Goal: Communication & Community: Answer question/provide support

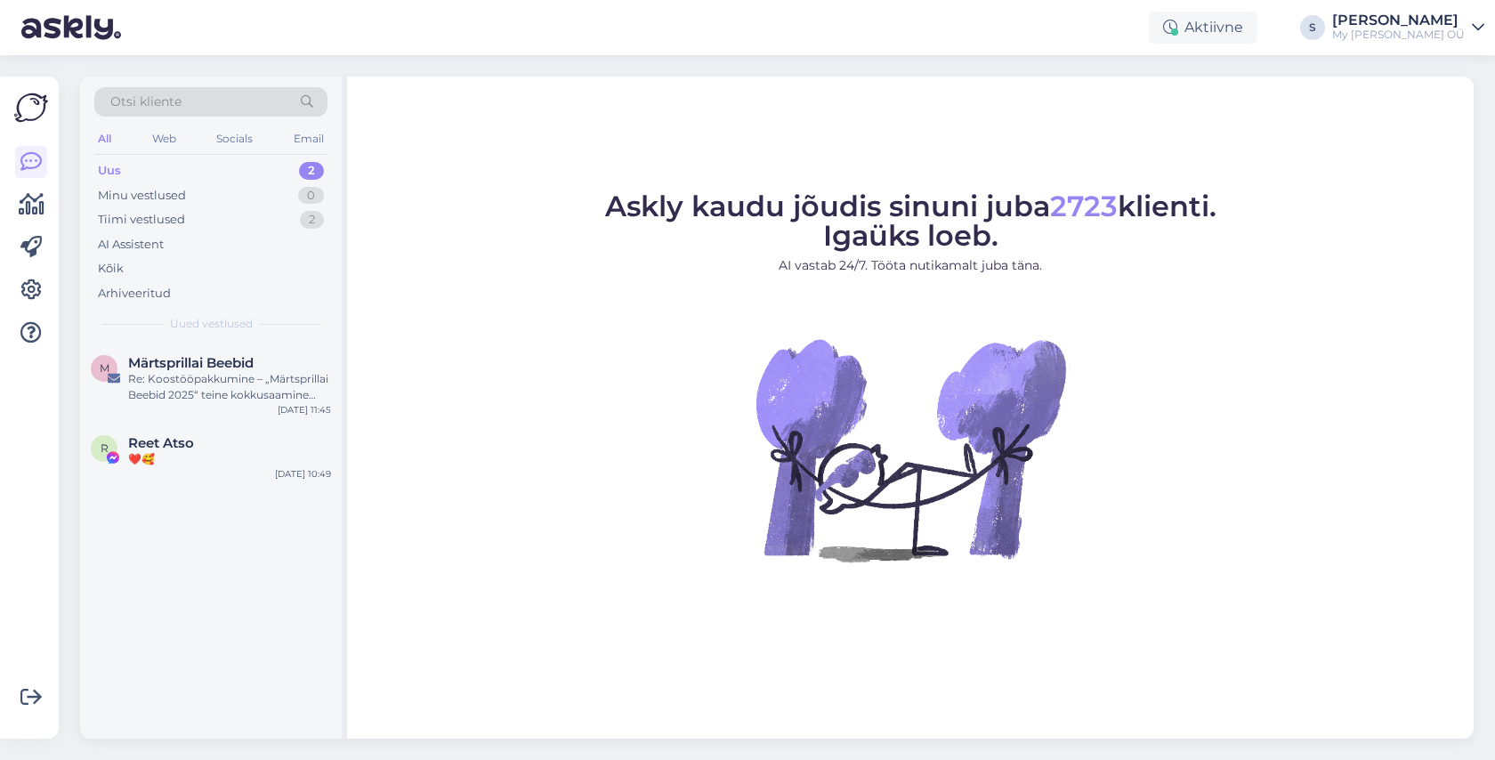
click at [171, 95] on span "Otsi kliente" at bounding box center [145, 102] width 71 height 19
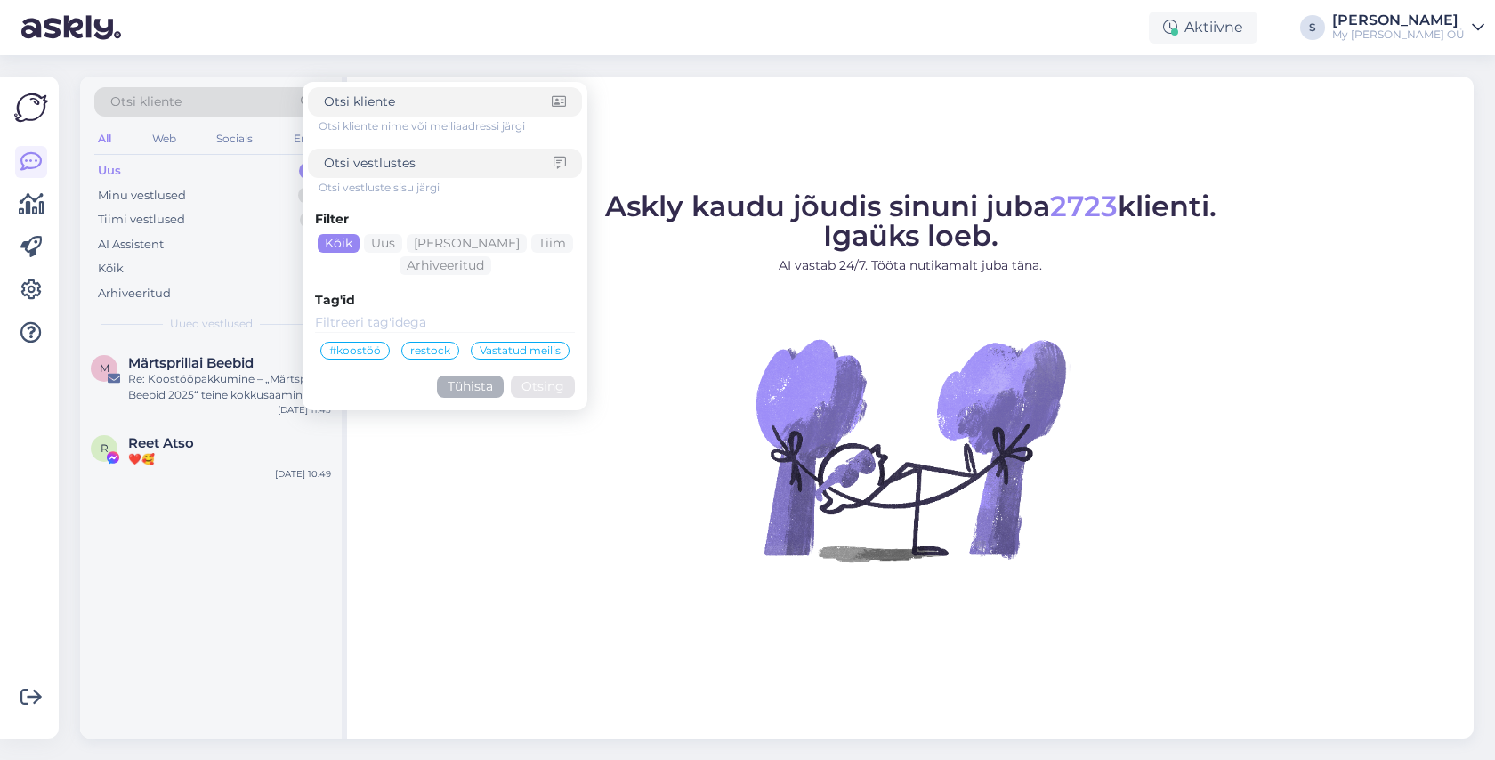
click at [363, 105] on input at bounding box center [438, 102] width 228 height 19
type input "e"
click at [364, 162] on input at bounding box center [439, 163] width 230 height 19
type input "elora"
click button "Otsing" at bounding box center [543, 387] width 64 height 22
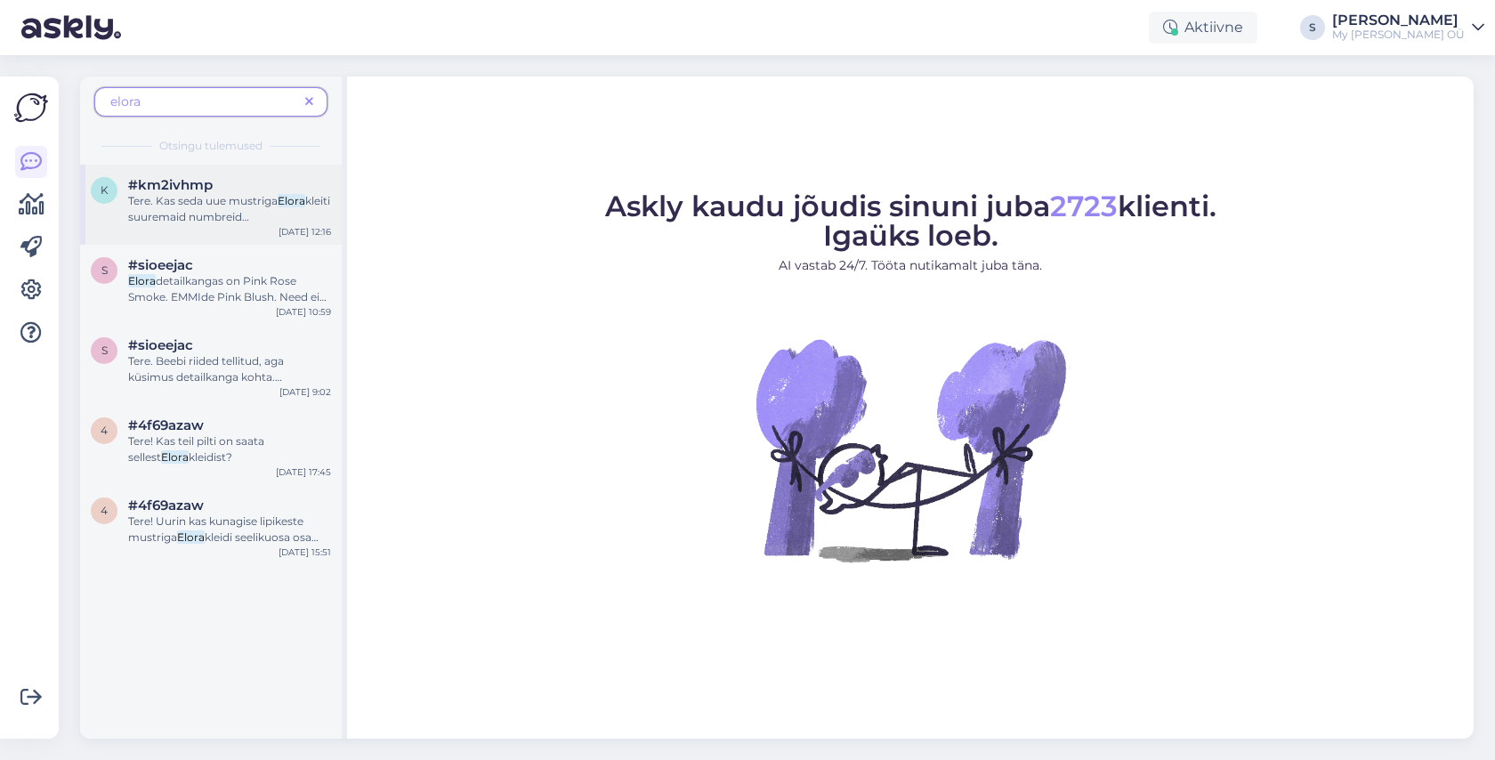
click at [272, 207] on div "Tere. Kas seda uue mustriga Elora kleiti suuremaid numbreid [PERSON_NAME]? Terv…" at bounding box center [229, 209] width 203 height 32
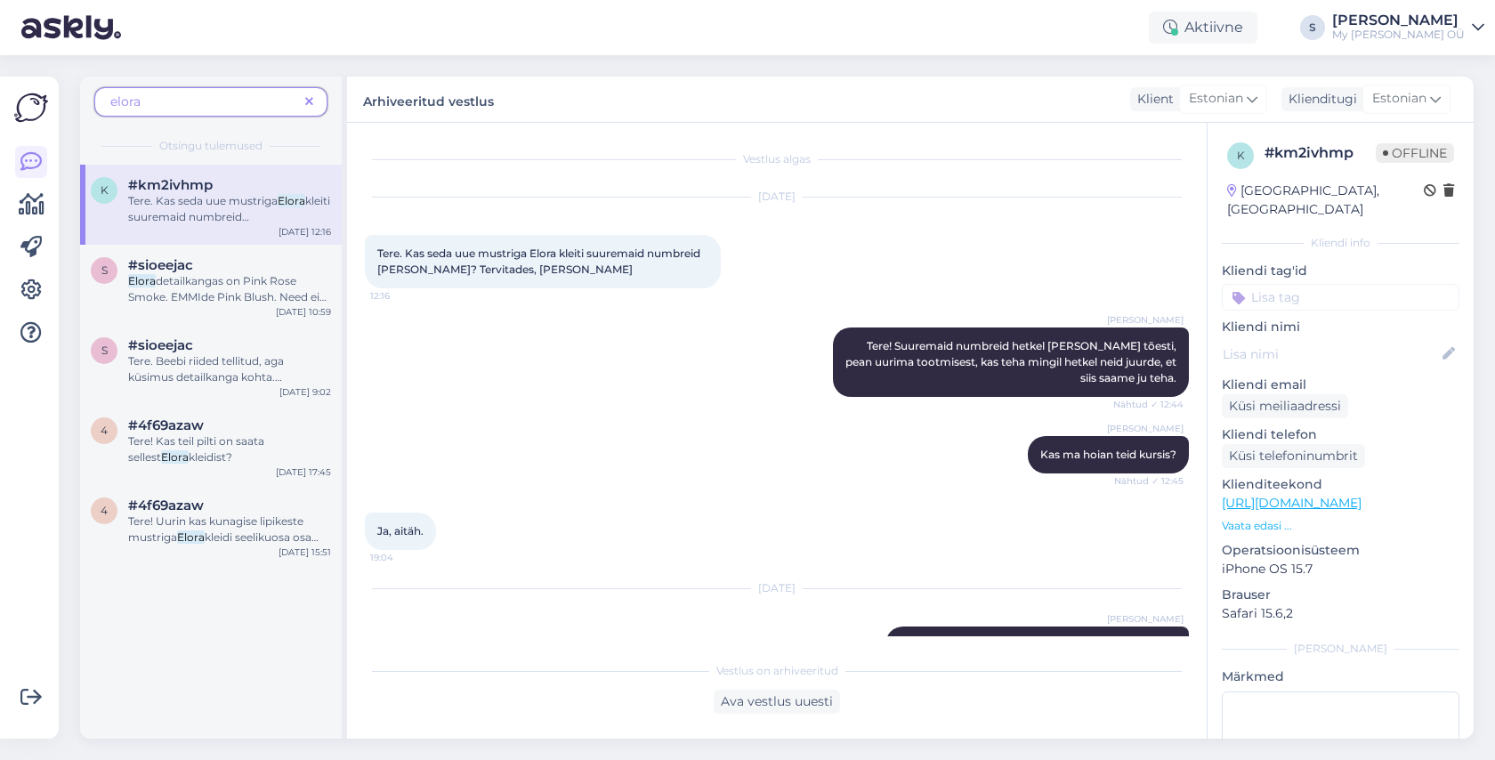
scroll to position [47, 0]
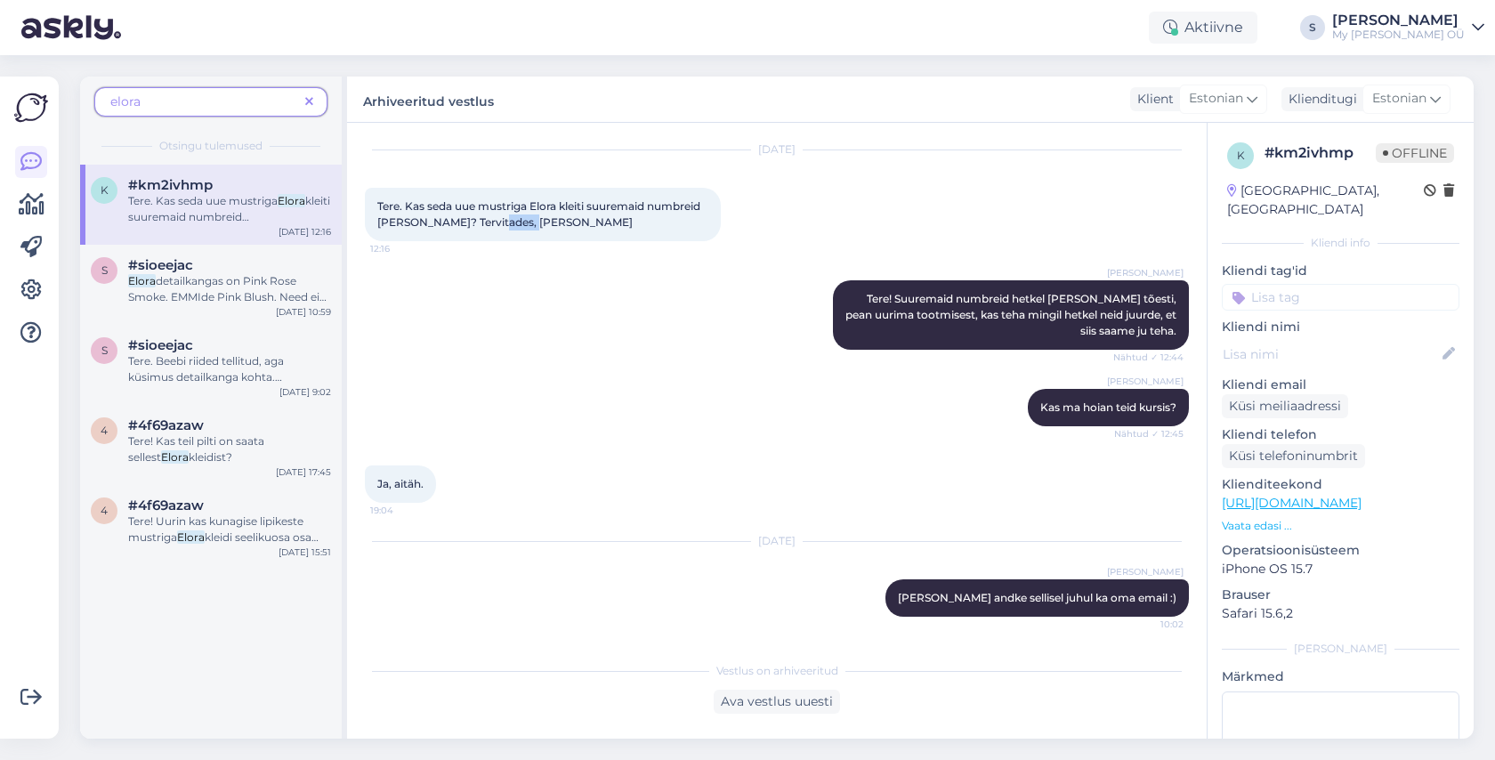
drag, startPoint x: 519, startPoint y: 226, endPoint x: 481, endPoint y: 226, distance: 37.4
click at [481, 226] on div "Tere. Kas seda uue mustriga Elora kleiti suuremaid numbreid [PERSON_NAME]? Terv…" at bounding box center [543, 214] width 356 height 53
copy span "[PERSON_NAME]"
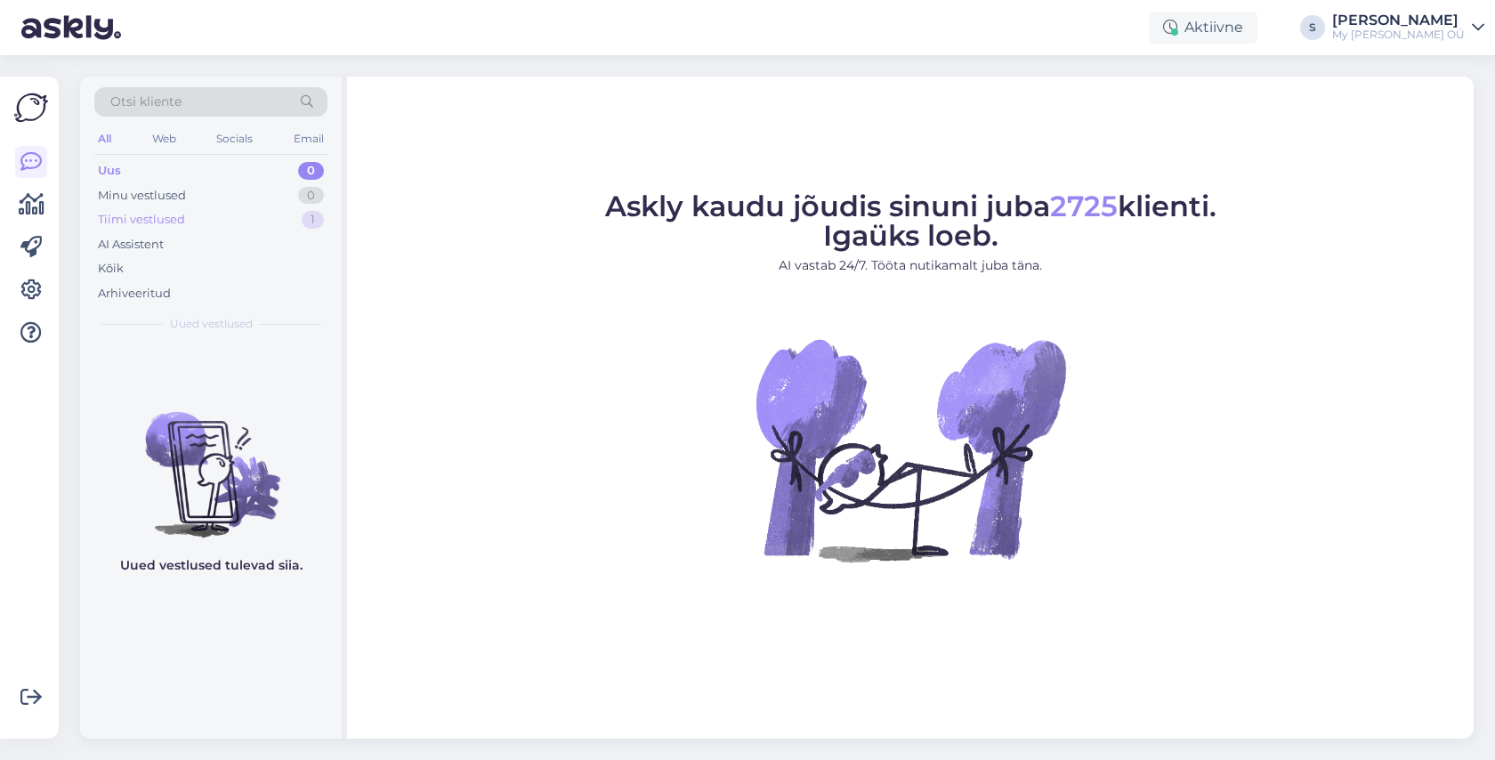
click at [139, 217] on div "Tiimi vestlused" at bounding box center [141, 220] width 87 height 18
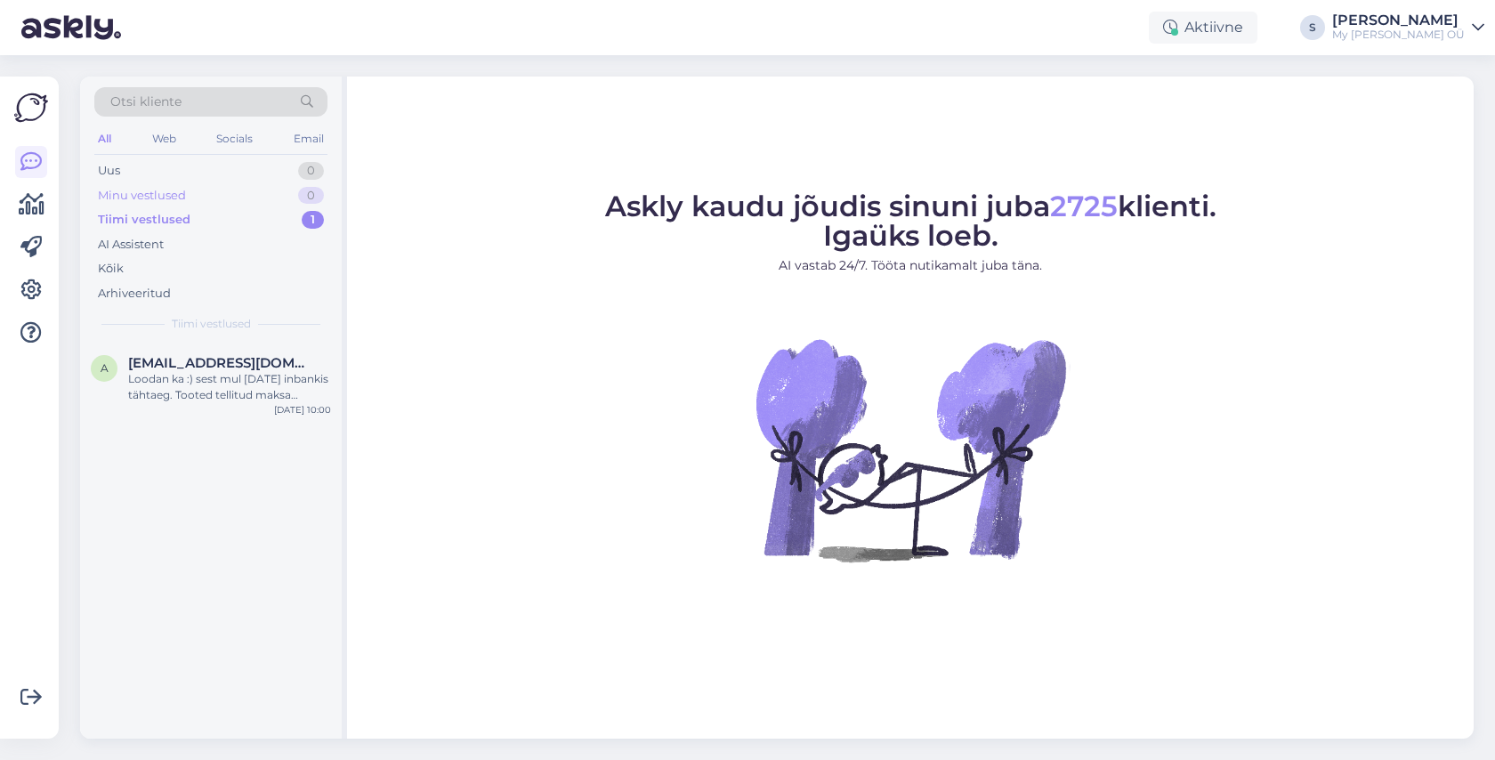
click at [204, 190] on div "Minu vestlused 0" at bounding box center [210, 195] width 233 height 25
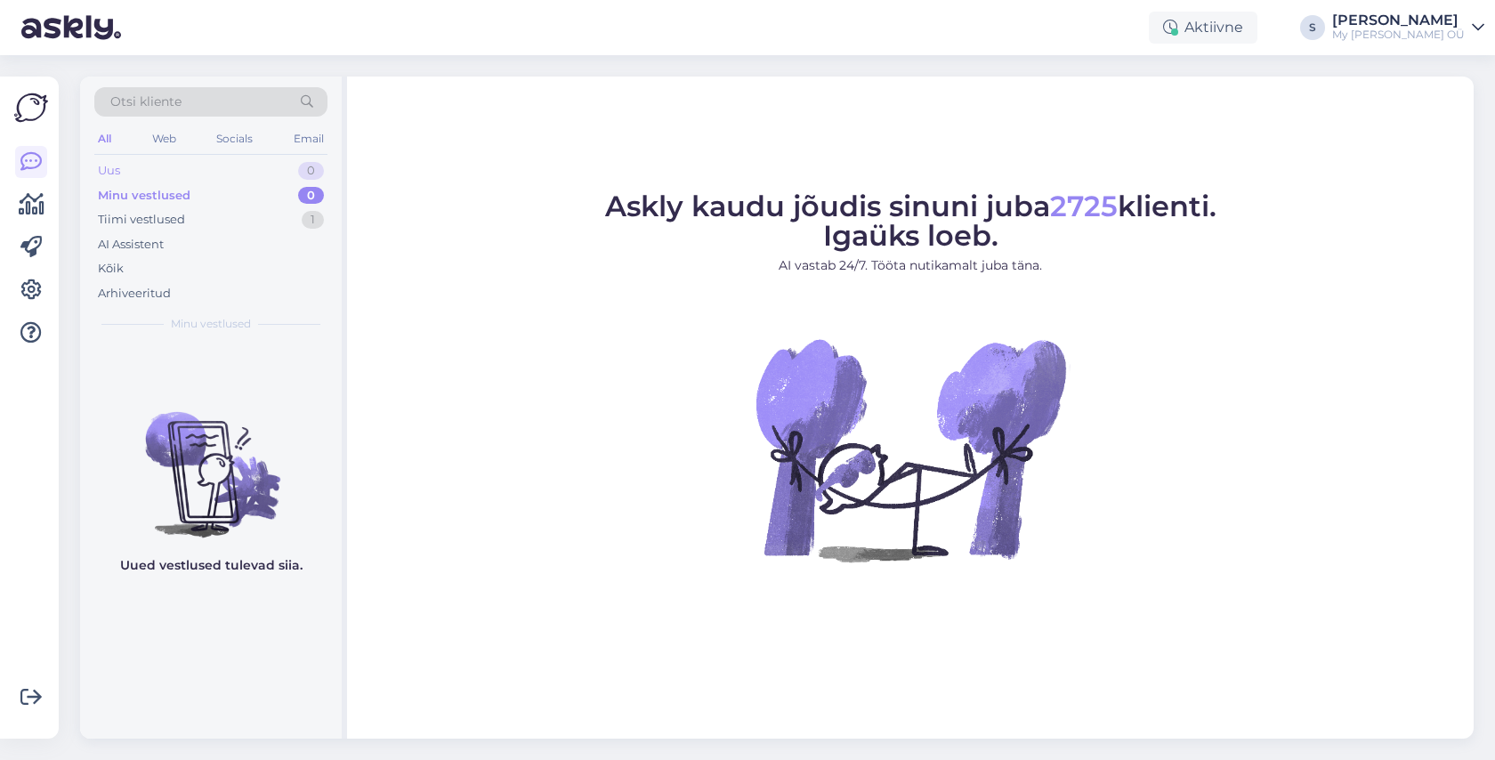
click at [204, 160] on div "Uus 0" at bounding box center [210, 170] width 233 height 25
click at [243, 127] on div "Socials" at bounding box center [235, 138] width 44 height 23
click at [110, 265] on div "Kõik" at bounding box center [111, 269] width 26 height 18
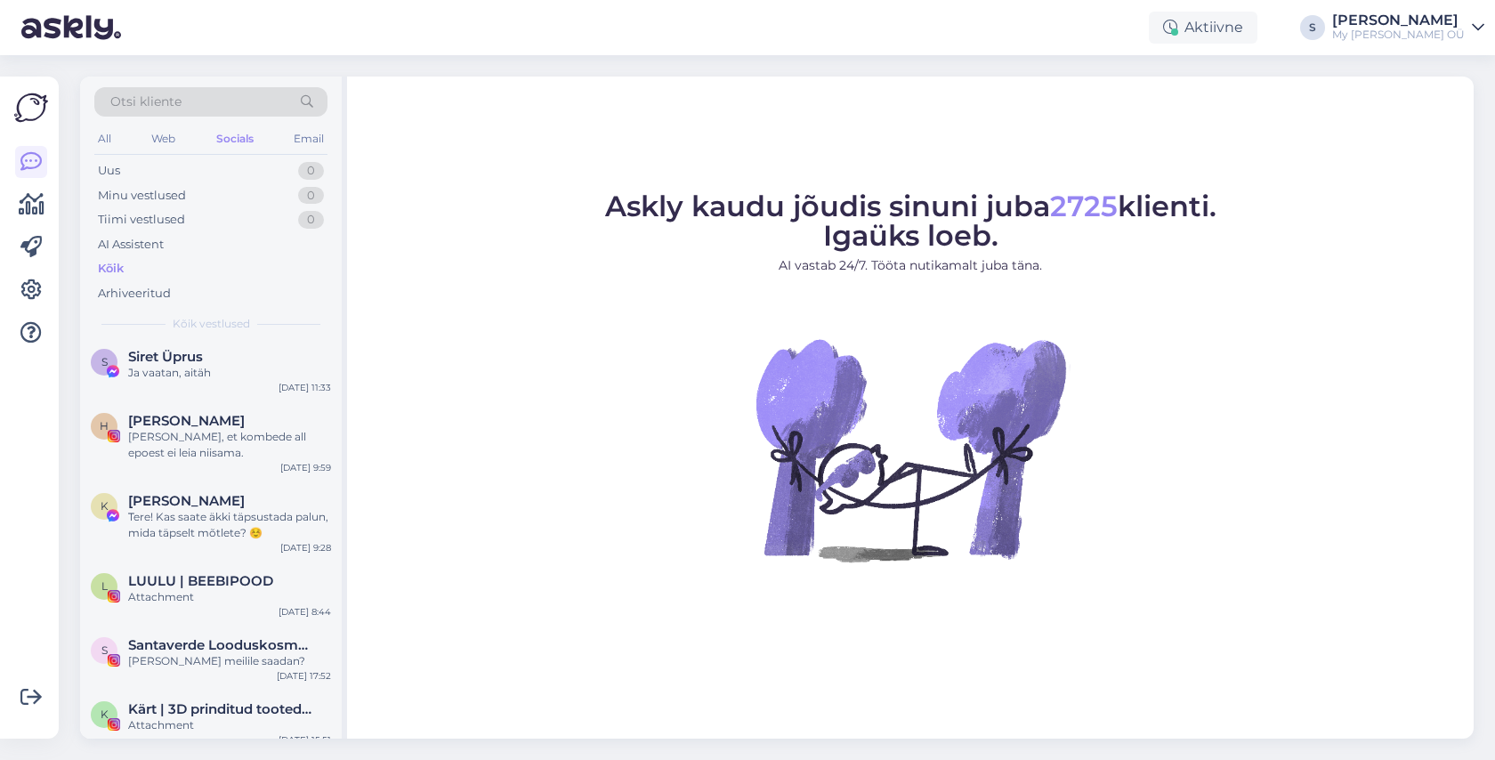
scroll to position [668, 0]
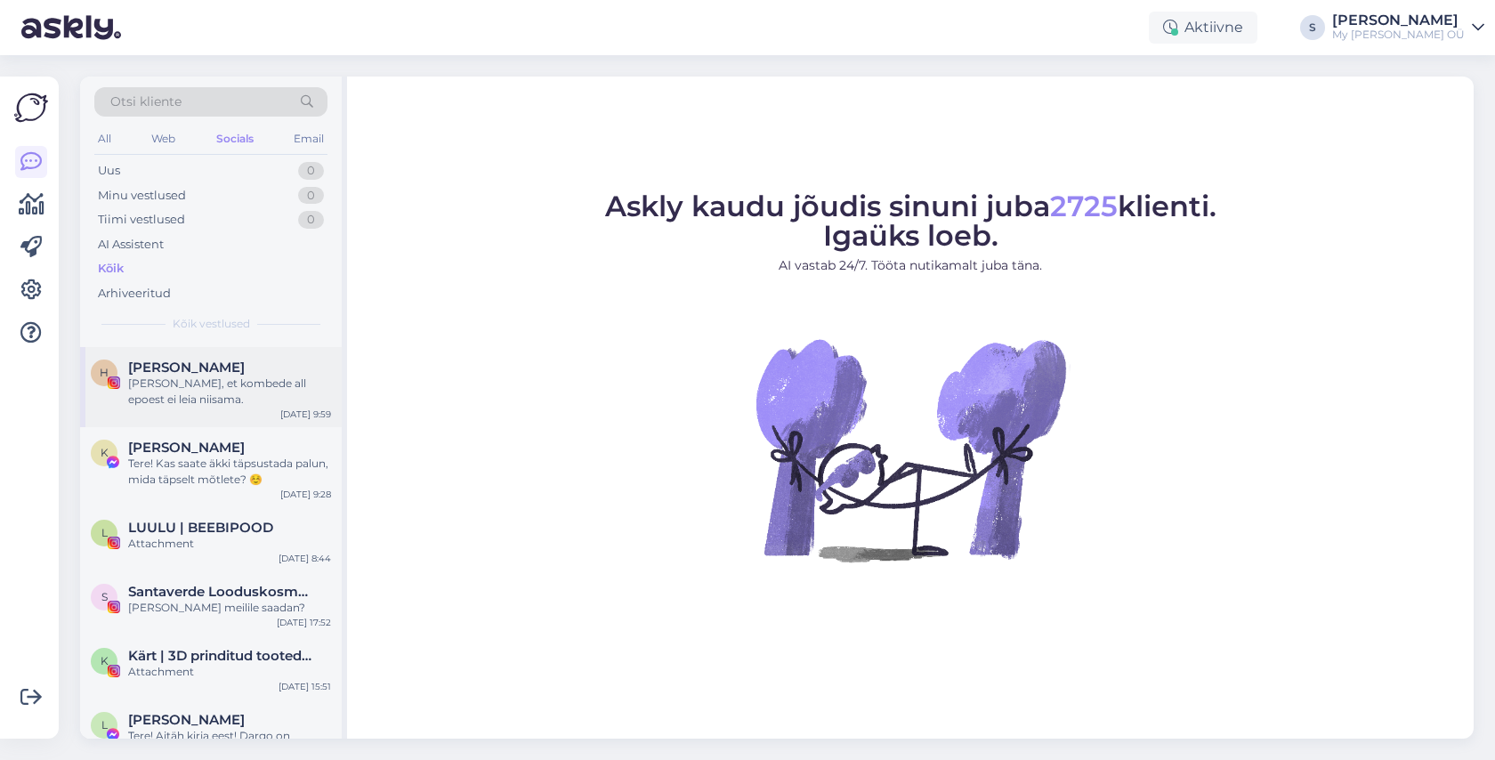
click at [197, 381] on div "[PERSON_NAME], et kombede all epoest ei leia niisama." at bounding box center [229, 392] width 203 height 32
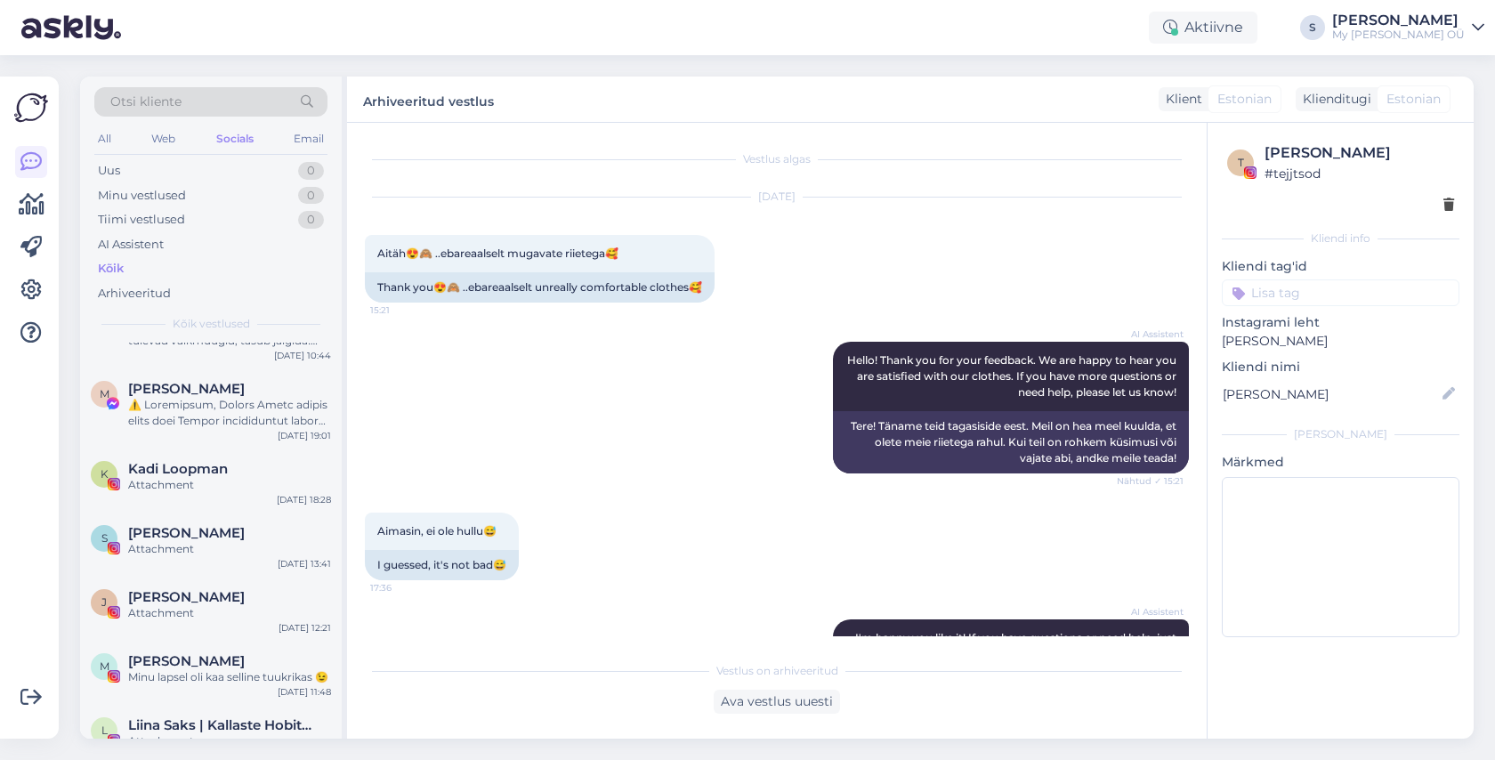
scroll to position [1377, 0]
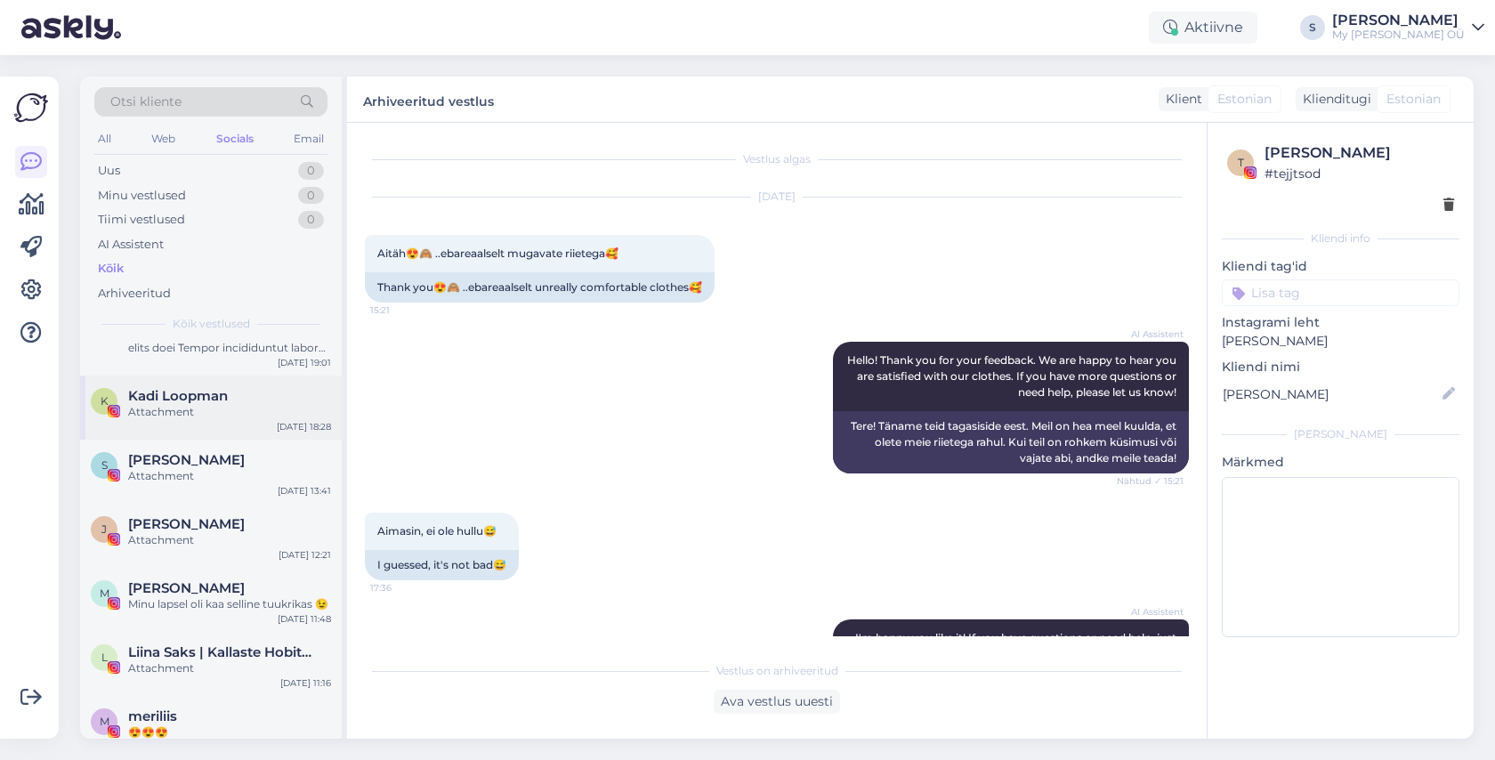
click at [188, 414] on div "Attachment" at bounding box center [229, 412] width 203 height 16
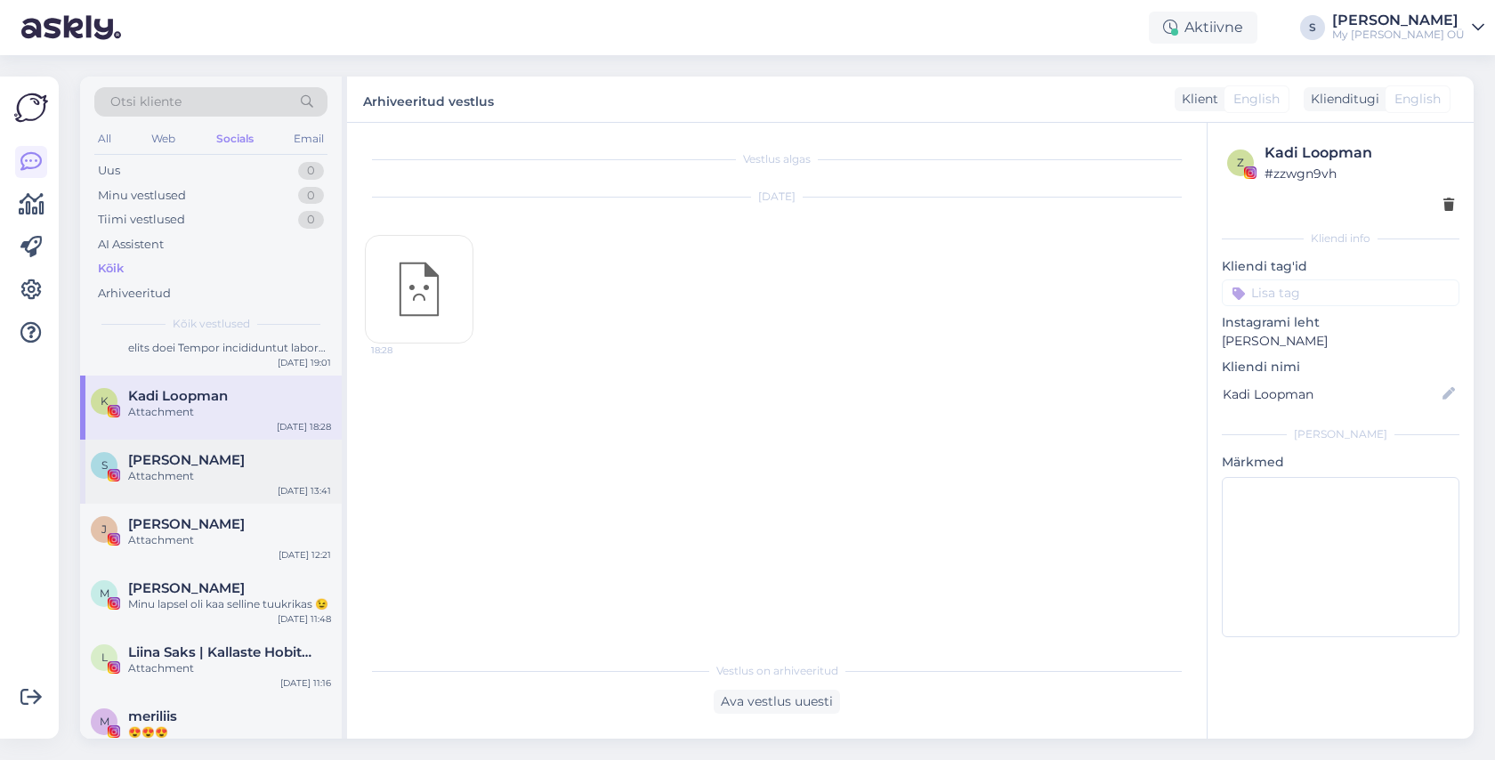
click at [189, 465] on span "Saimi Sapp" at bounding box center [186, 460] width 117 height 16
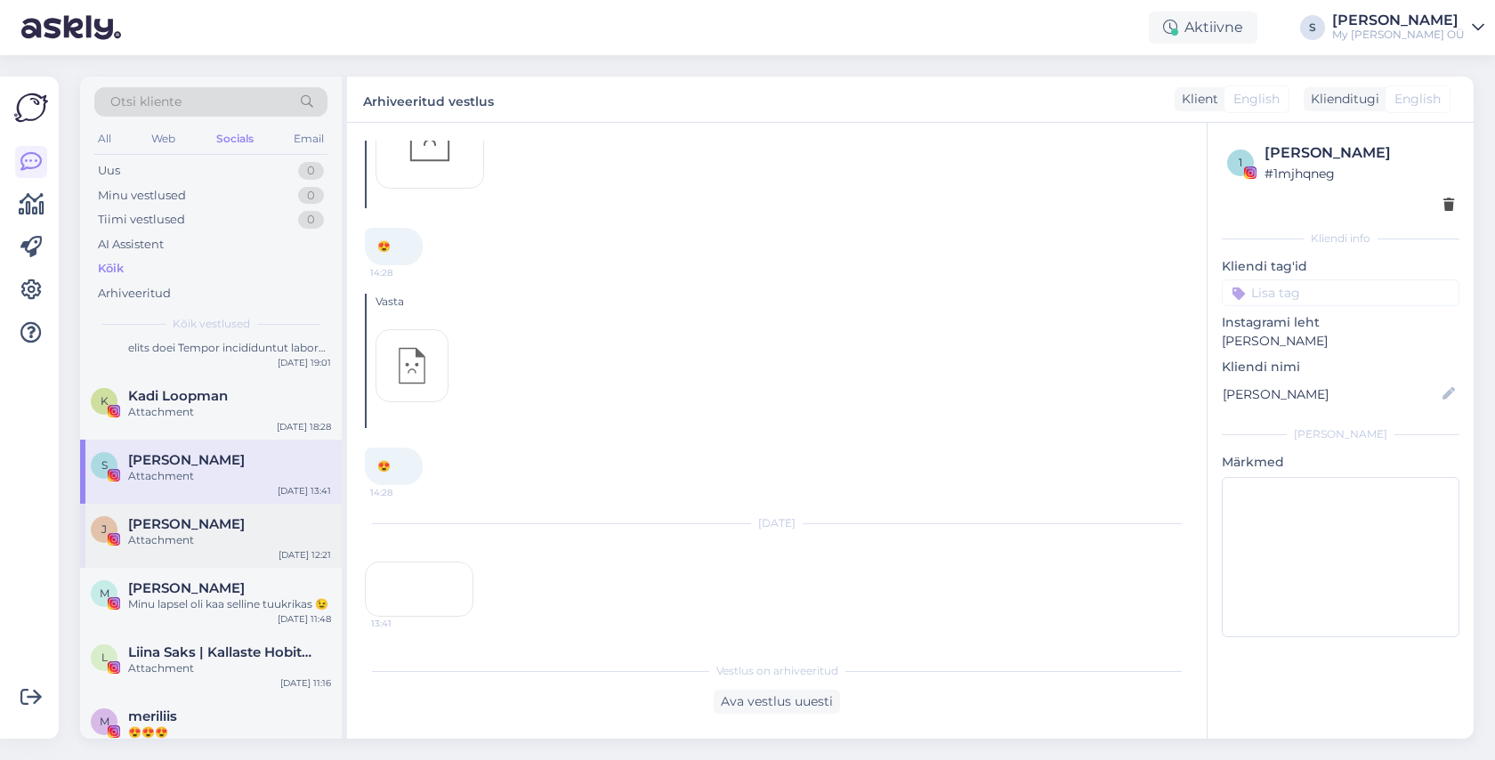
scroll to position [3456, 0]
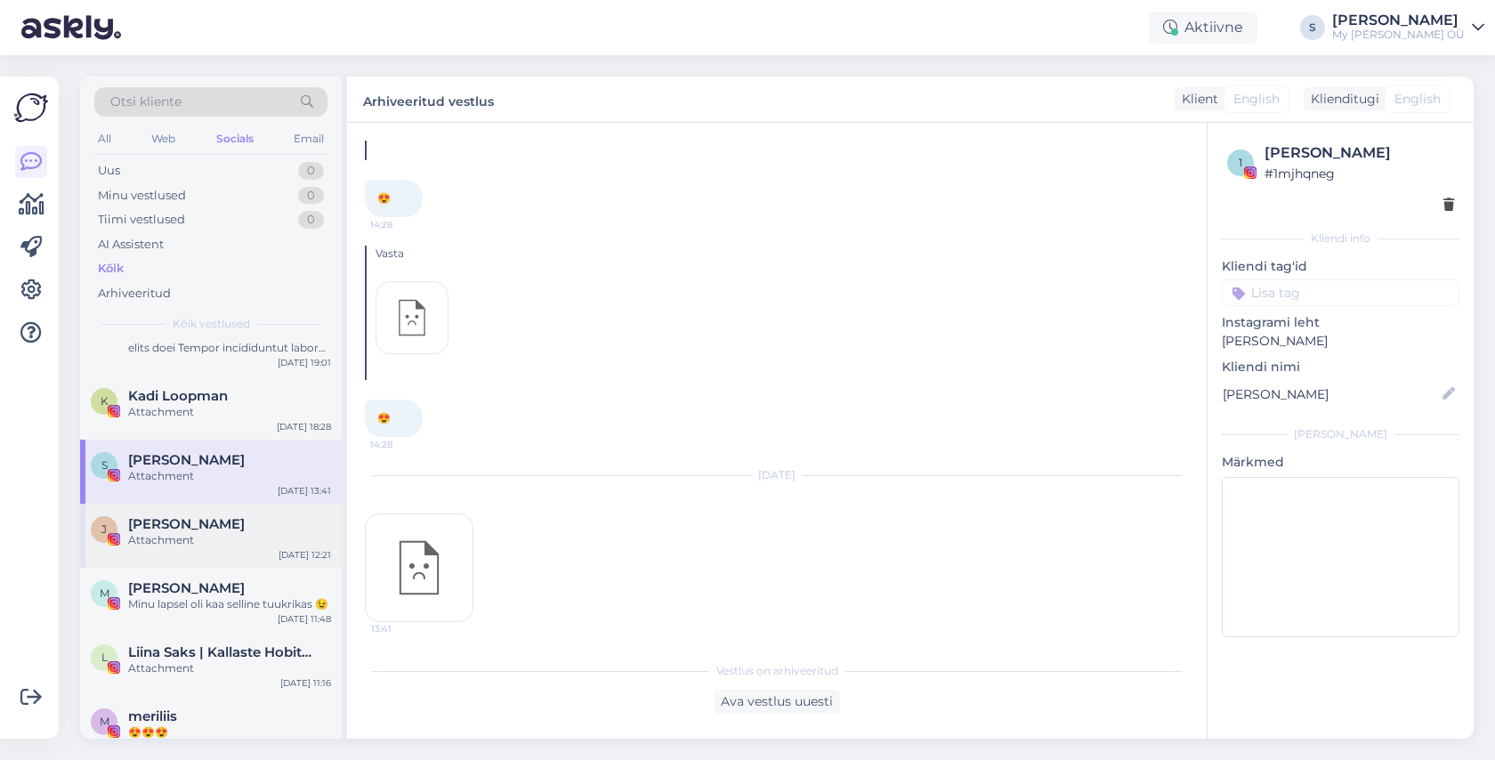
click at [179, 521] on span "Janne Kaju" at bounding box center [186, 524] width 117 height 16
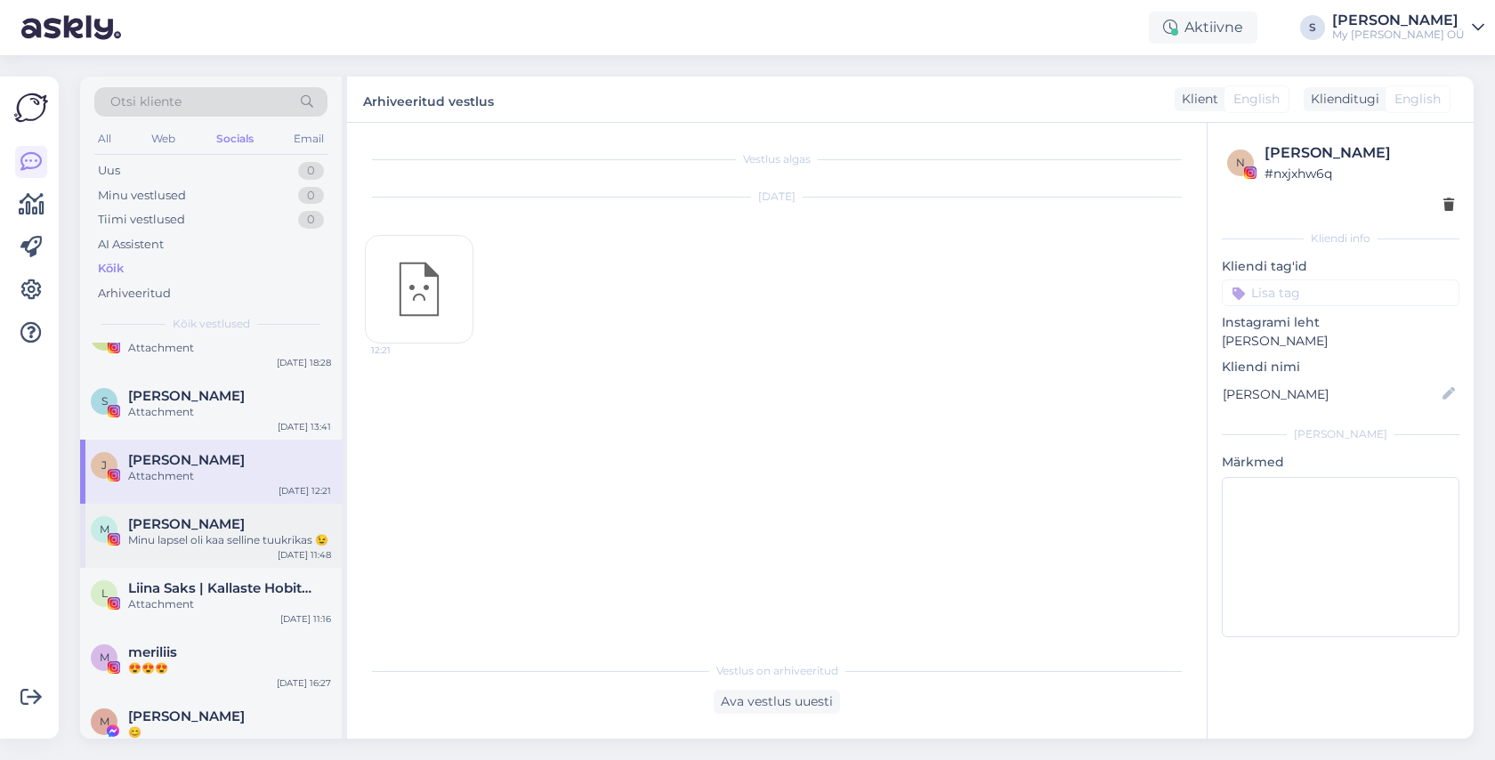
click at [179, 531] on span "Marilin Kadajane" at bounding box center [186, 524] width 117 height 16
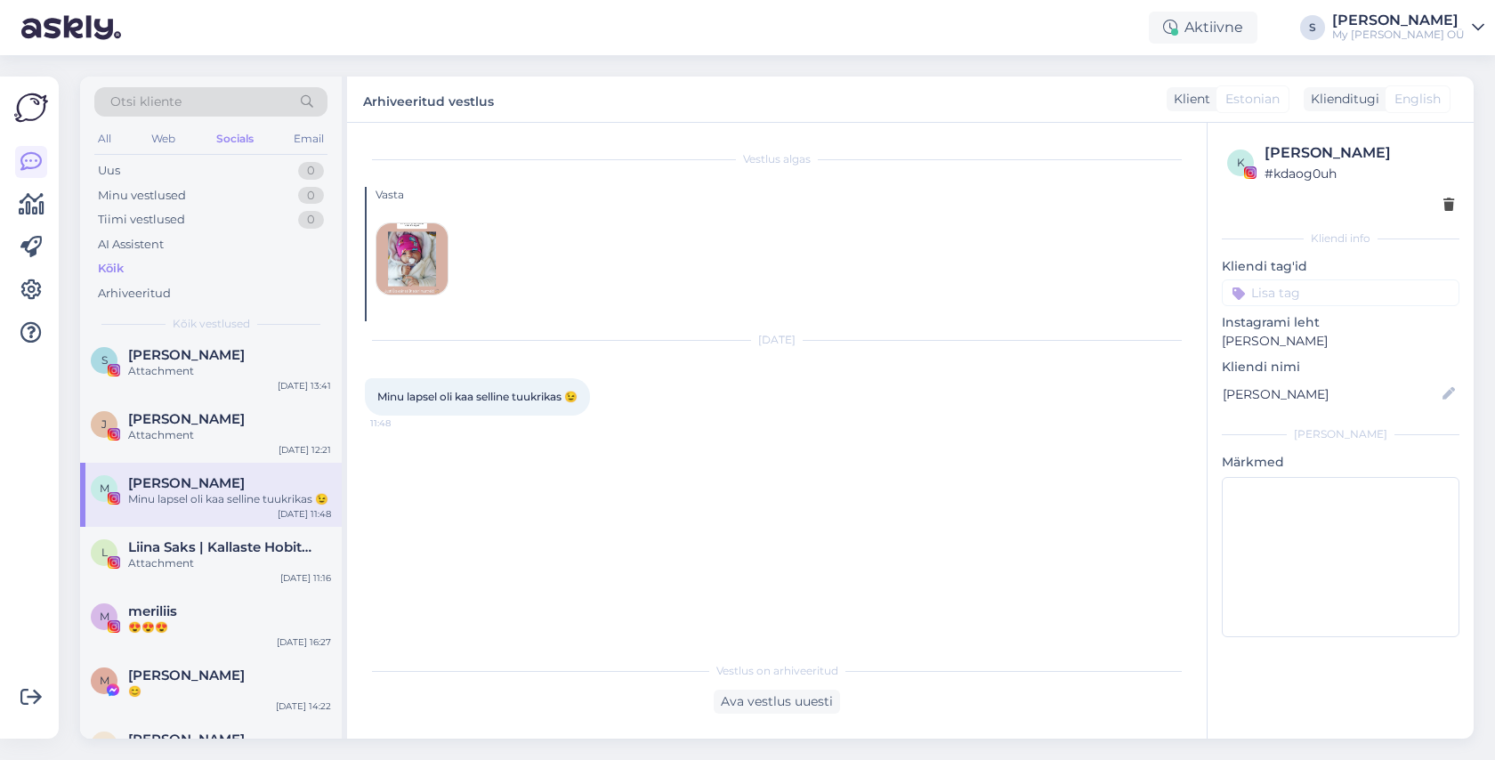
scroll to position [1483, 0]
click at [183, 551] on span "Liina Saks | Kallaste Hobitalu" at bounding box center [220, 545] width 185 height 16
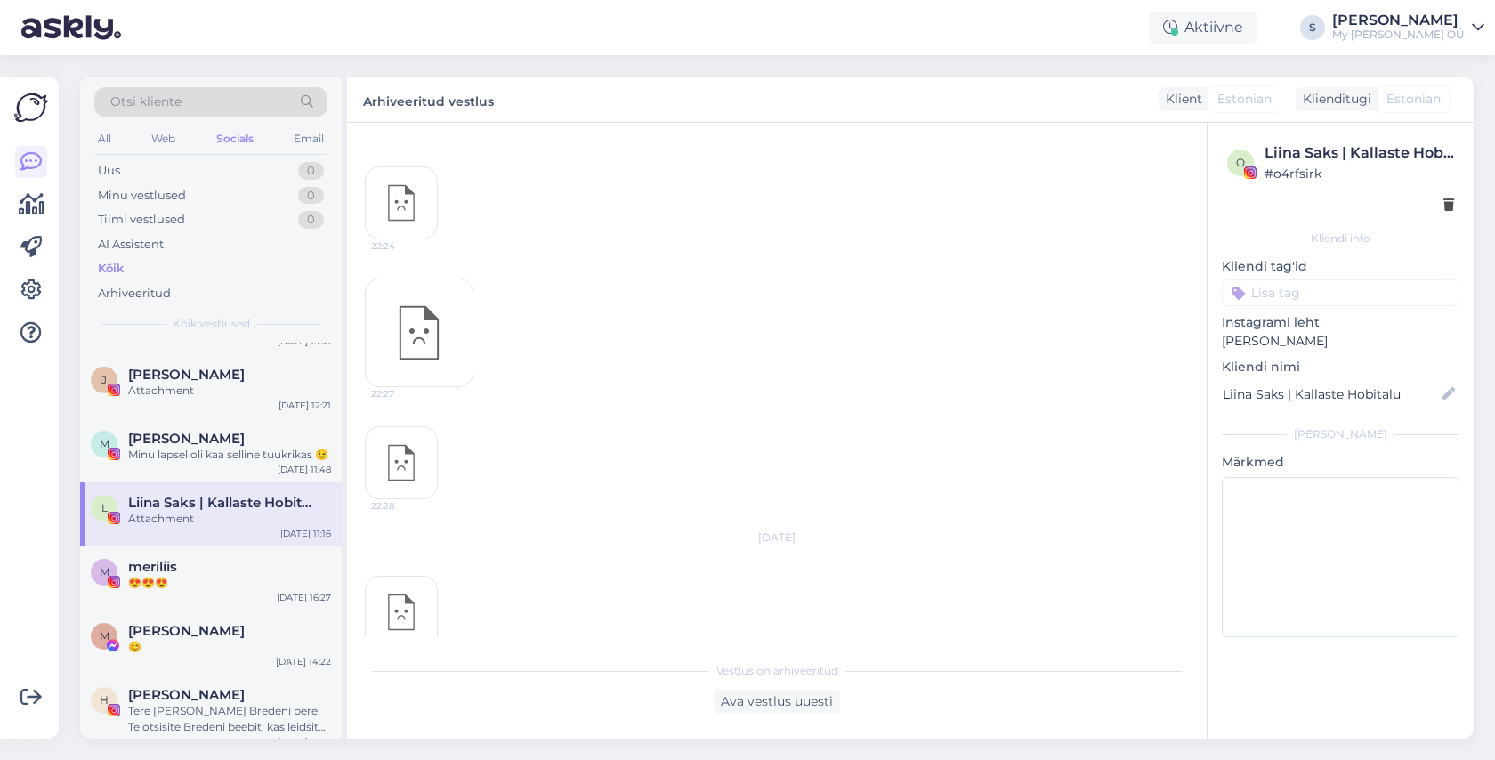
scroll to position [1527, 0]
click at [183, 566] on div "meriliis" at bounding box center [229, 566] width 203 height 16
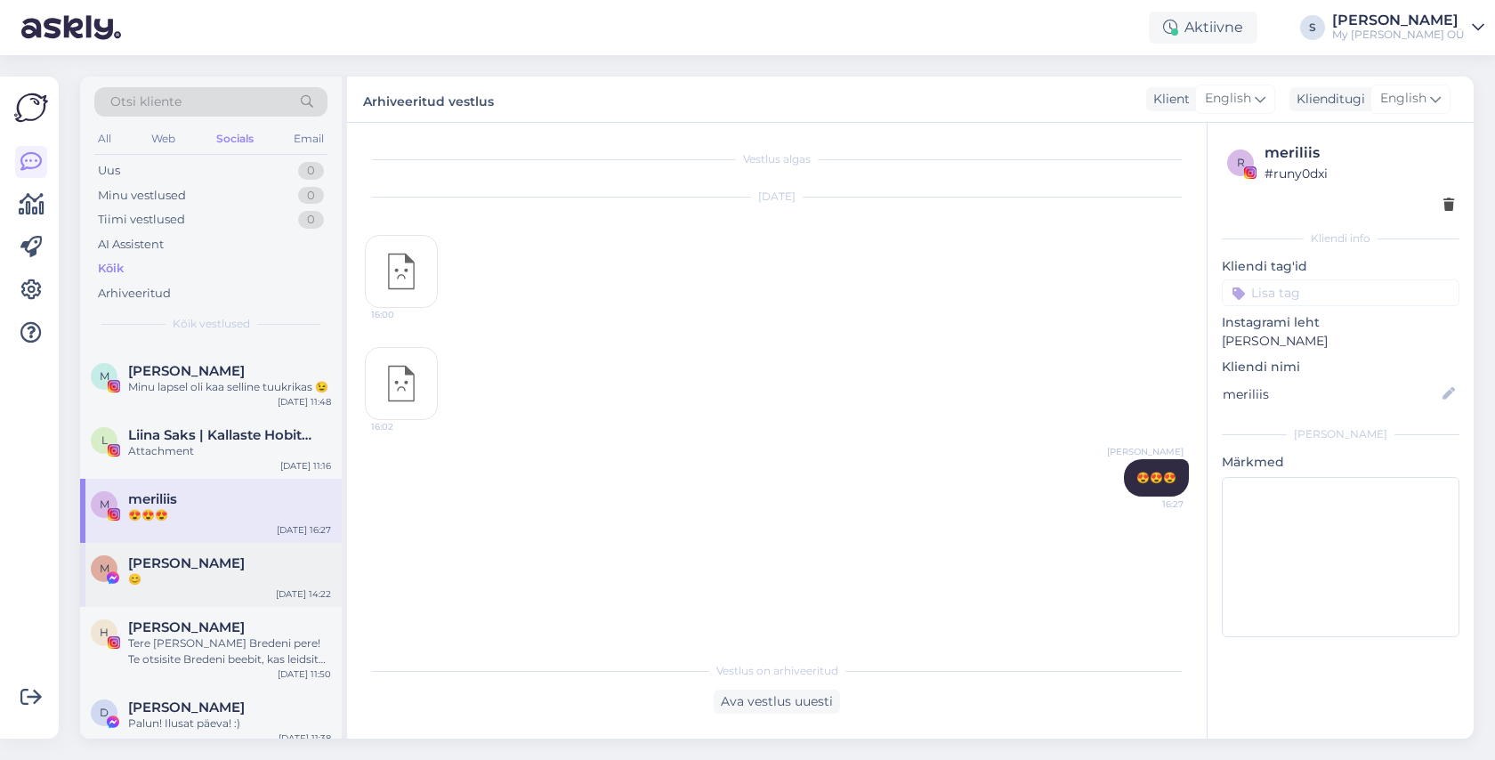
click at [183, 575] on div "😊" at bounding box center [229, 579] width 203 height 16
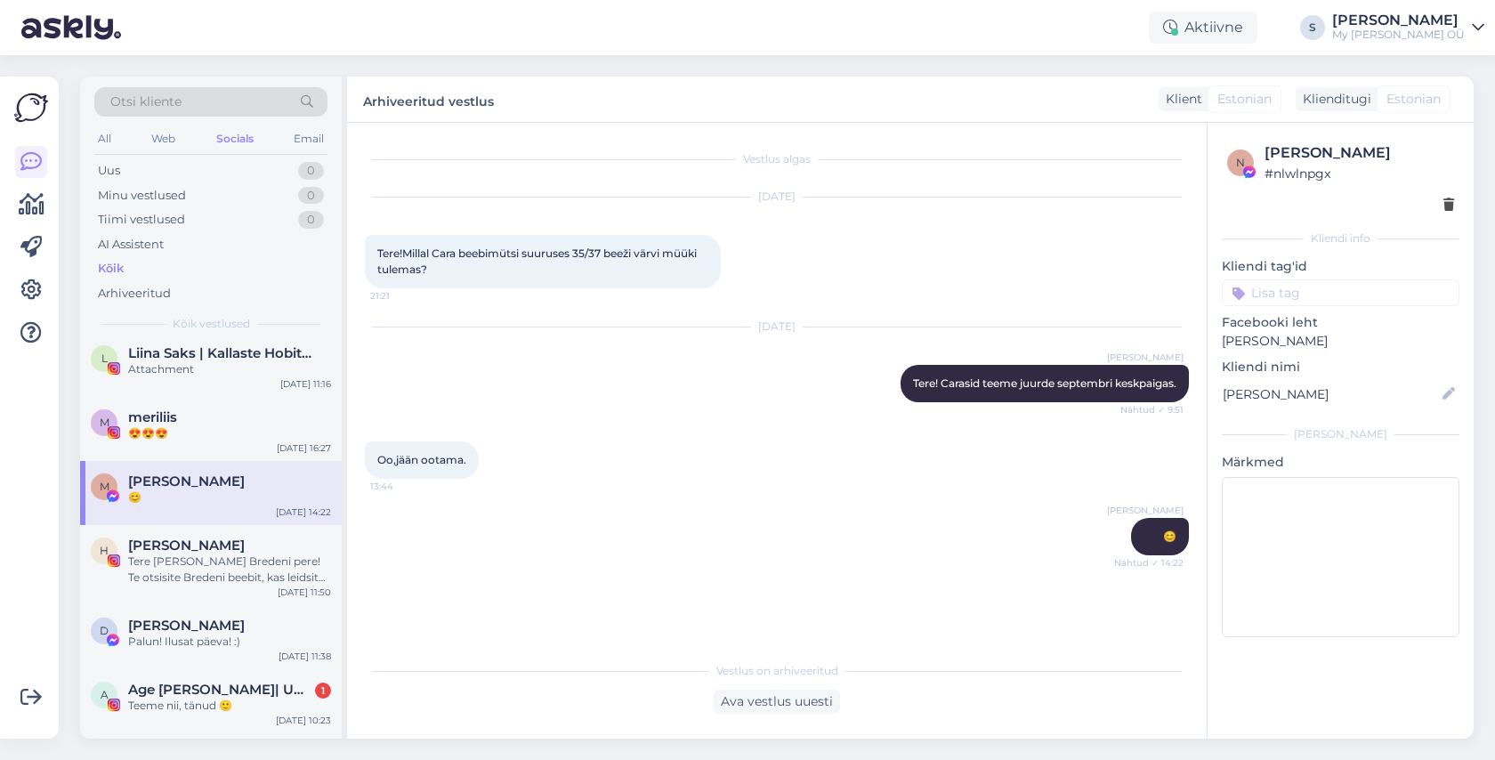
scroll to position [1677, 0]
click at [183, 575] on div "Tere armas Bredeni pere! Te otsisite Bredeni beebit, kas leidsite või veel otsi…" at bounding box center [229, 568] width 203 height 32
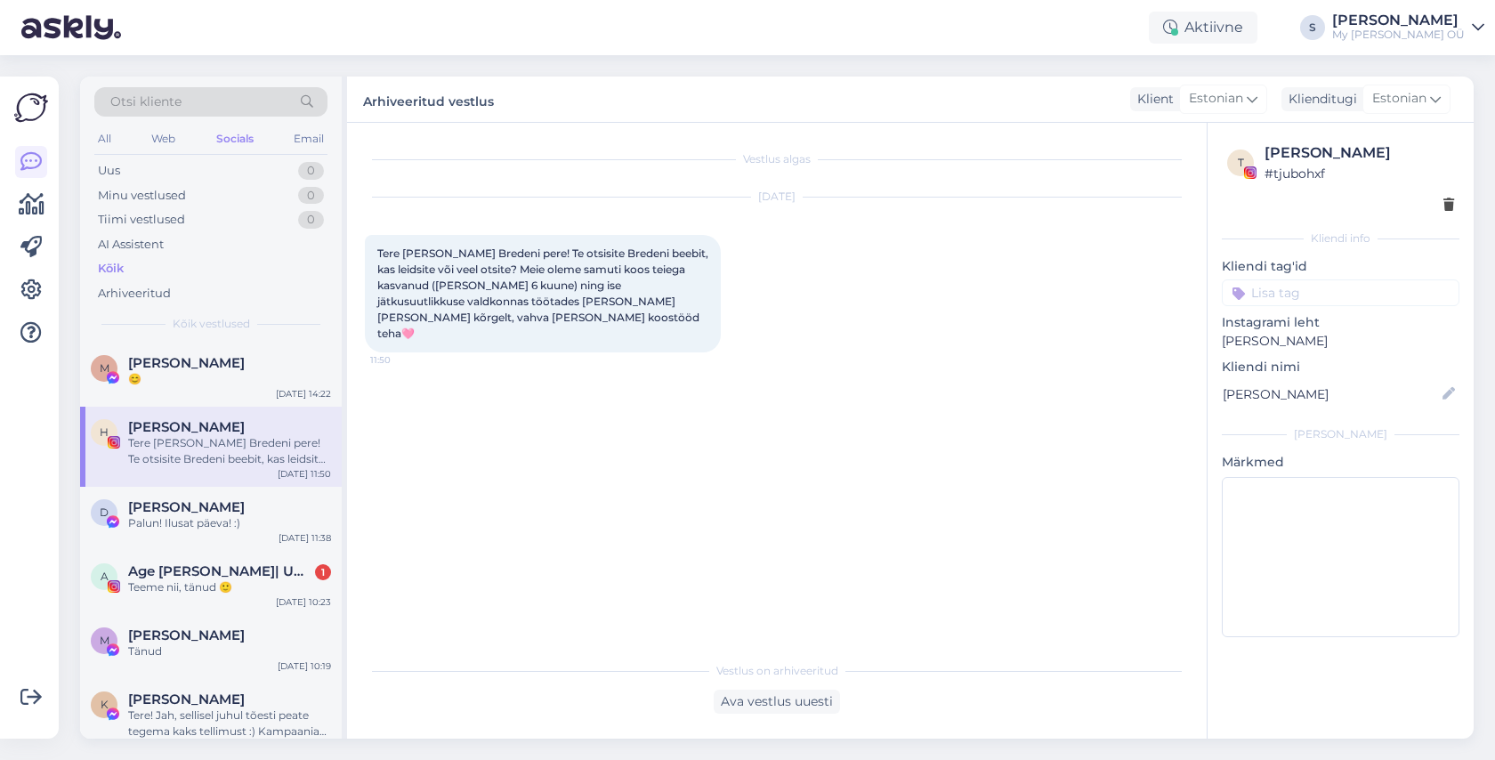
scroll to position [1796, 0]
click at [183, 575] on span "Age Jürgenson| UGC sisulooja| Juuksur" at bounding box center [220, 570] width 185 height 16
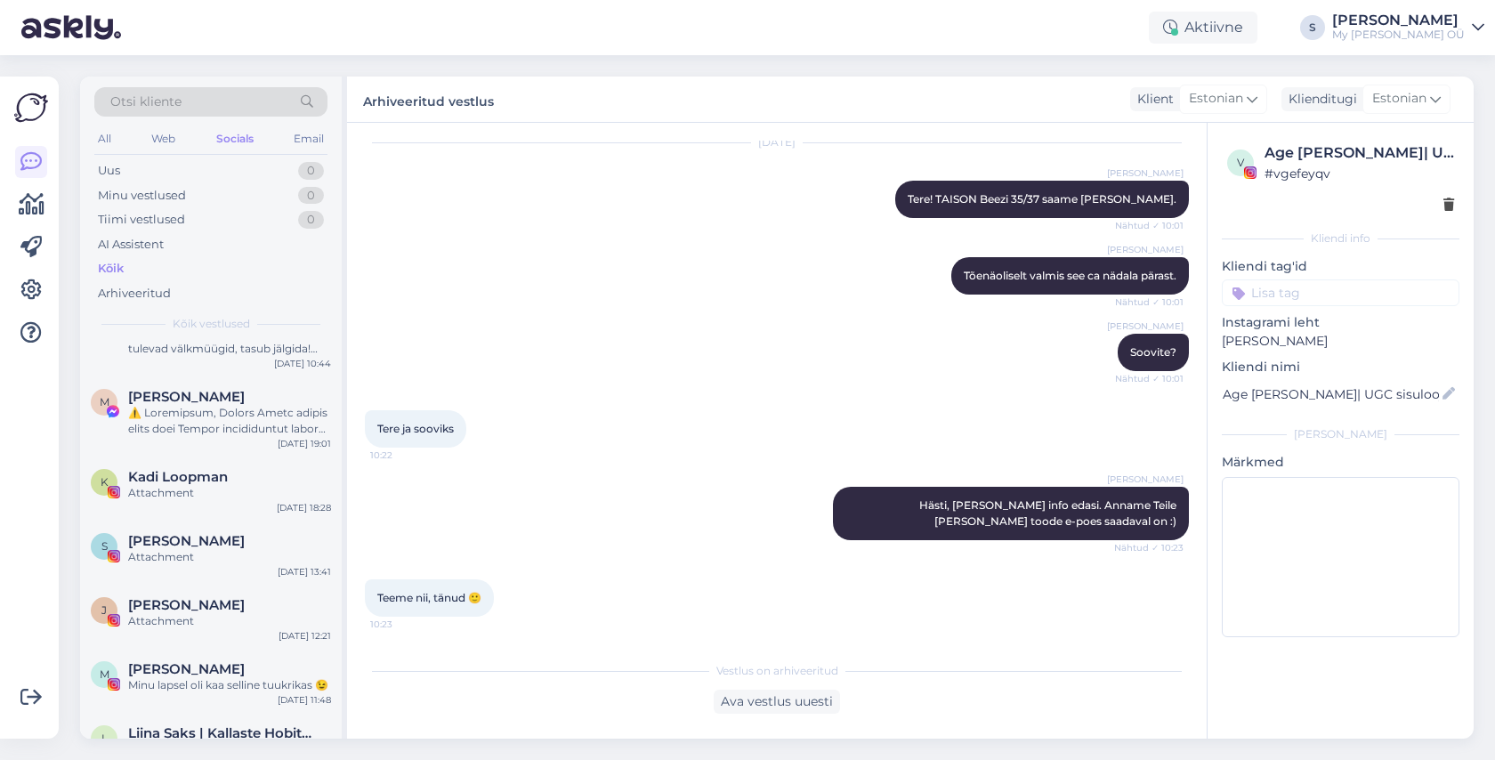
scroll to position [1107, 0]
